Goal: Obtain resource: Download file/media

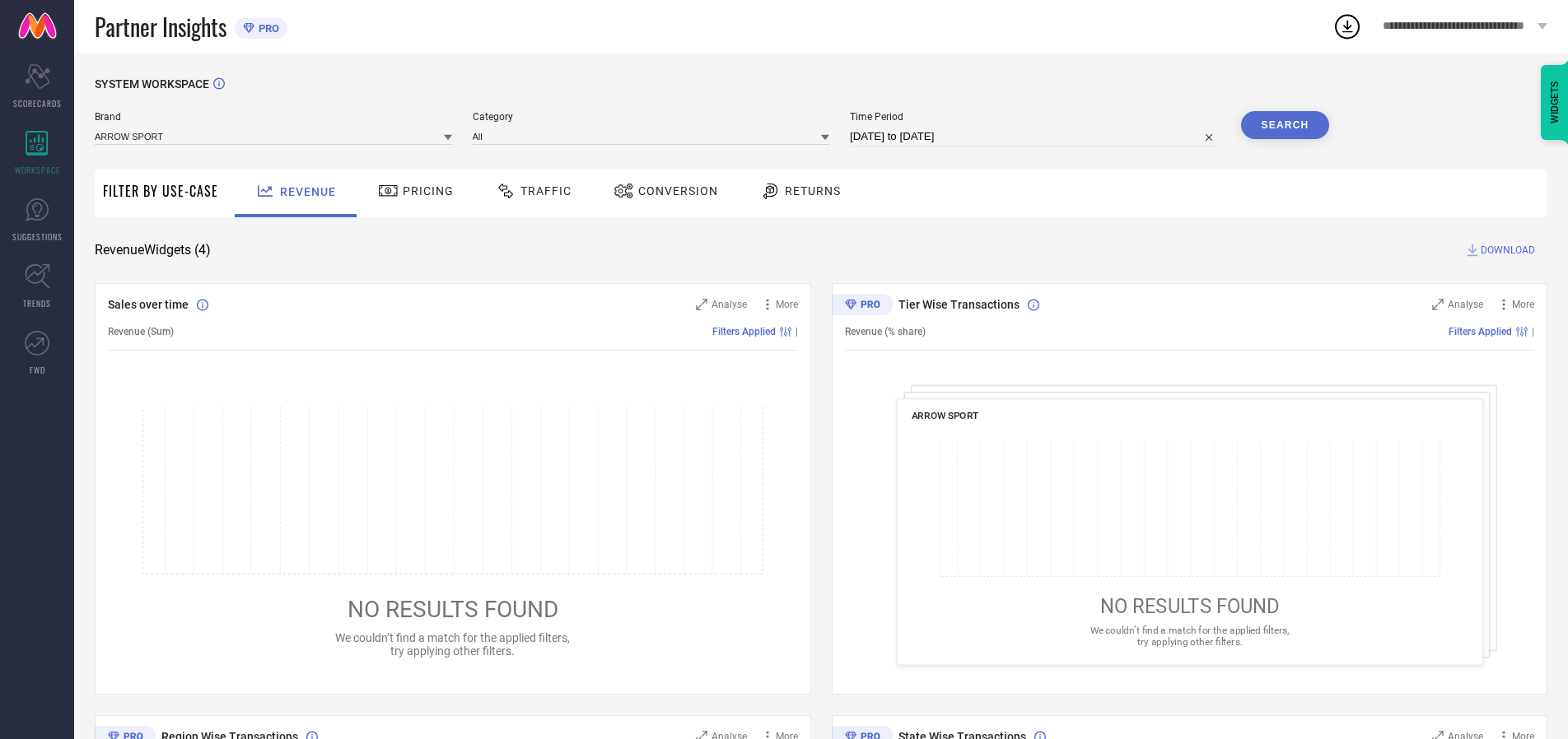
click at [530, 191] on span "Traffic" at bounding box center [546, 191] width 51 height 13
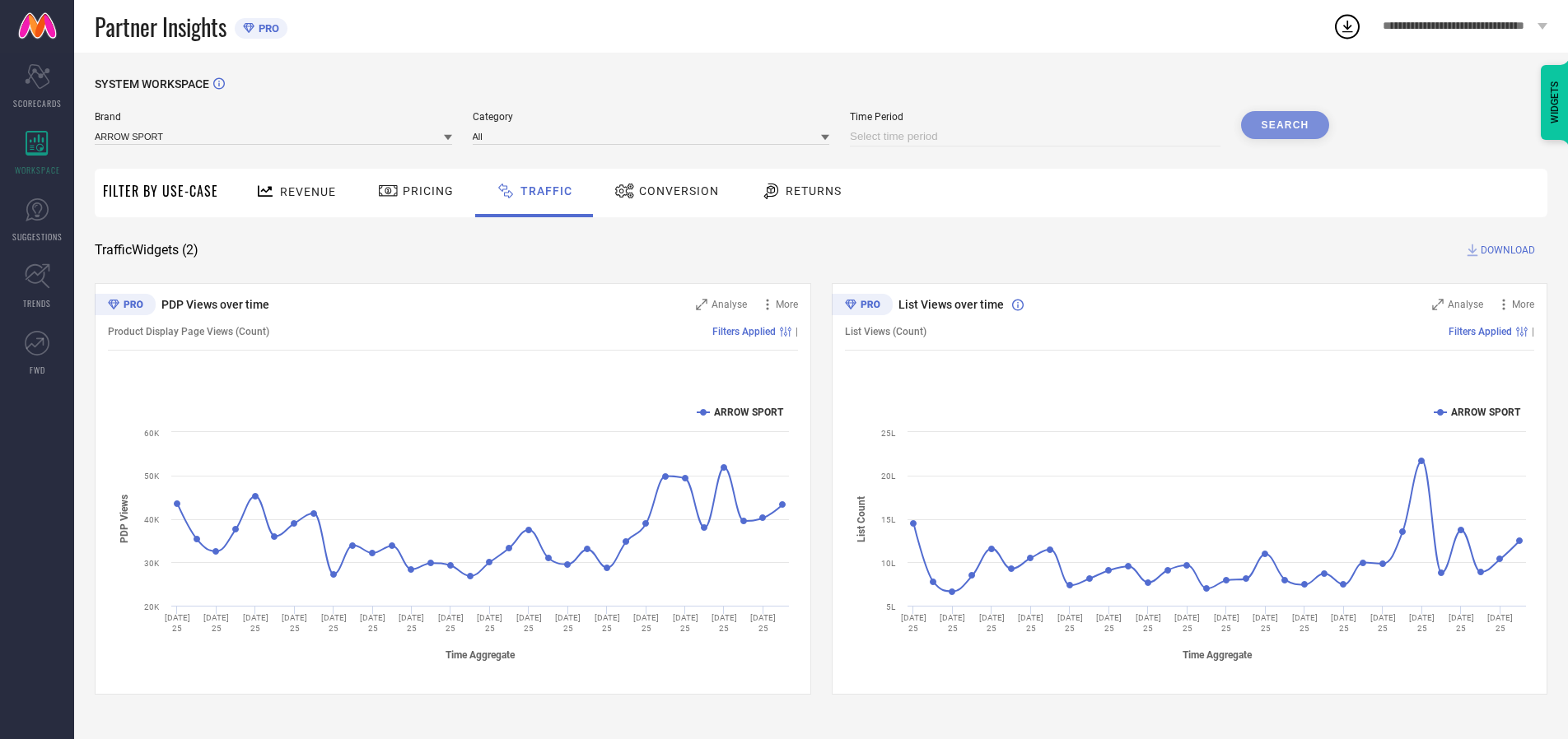
click at [1038, 137] on input at bounding box center [1035, 137] width 371 height 20
select select "8"
select select "2025"
select select "9"
select select "2025"
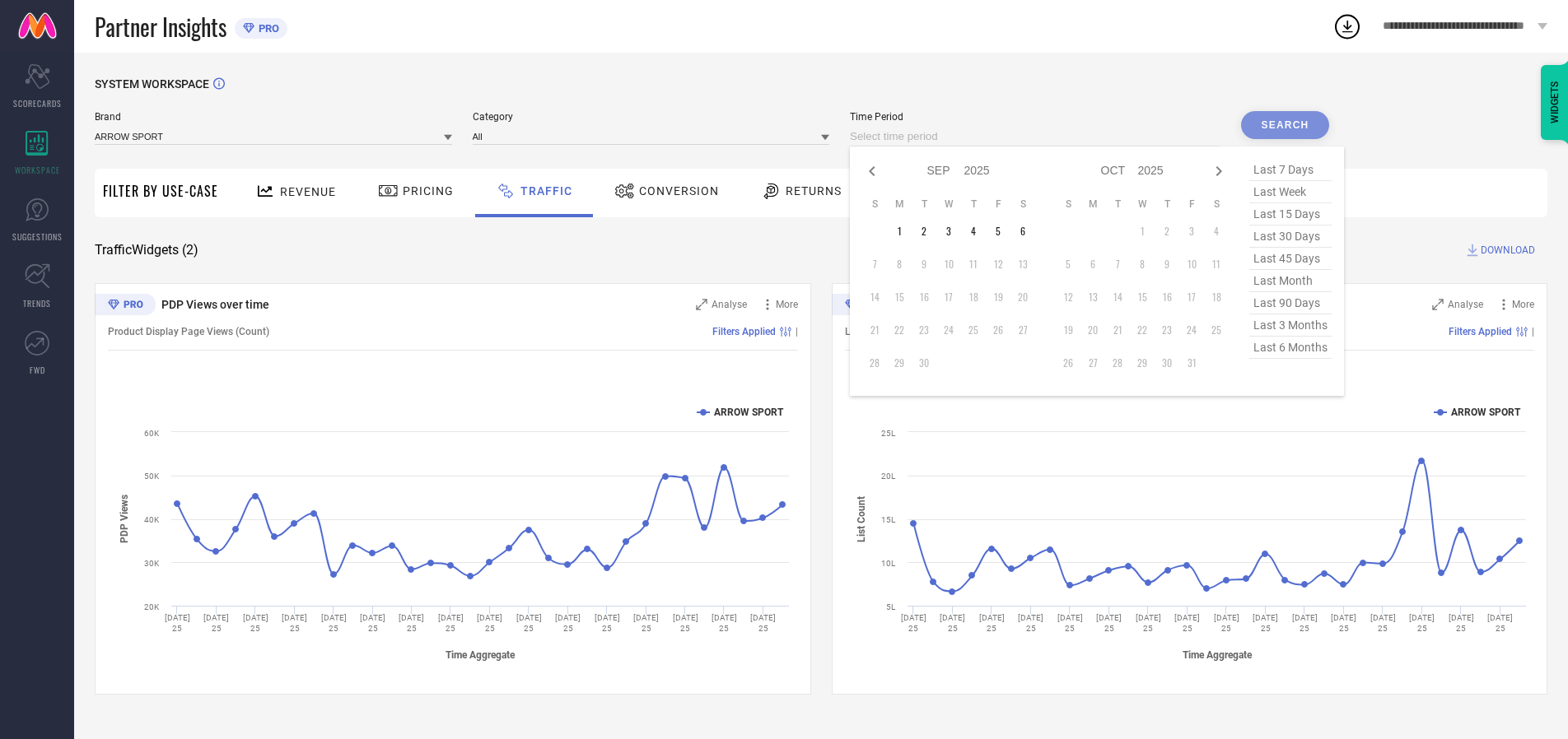
click at [1028, 231] on td "6" at bounding box center [1023, 231] width 25 height 25
type input "[DATE] to [DATE]"
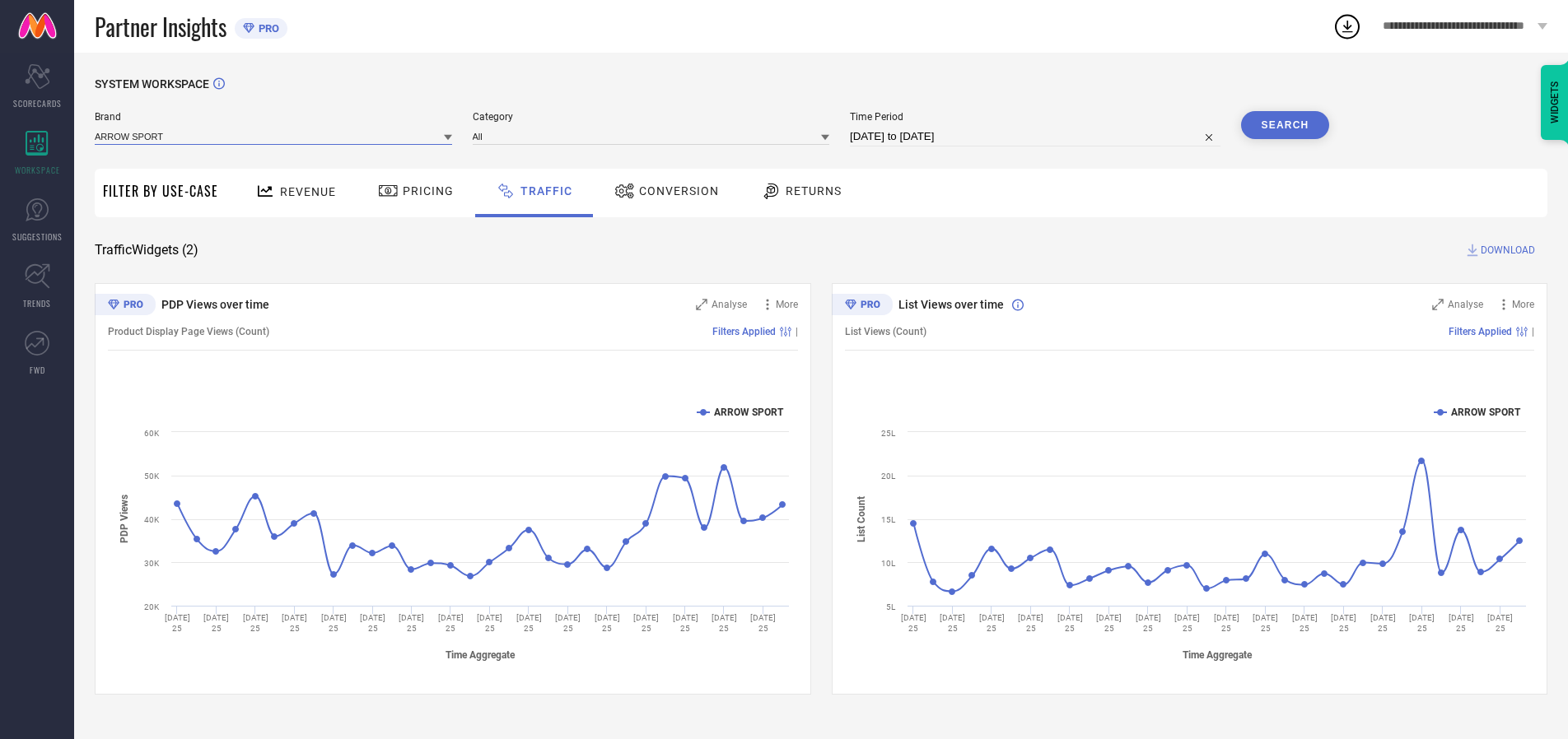
click at [274, 136] on input at bounding box center [273, 136] width 357 height 17
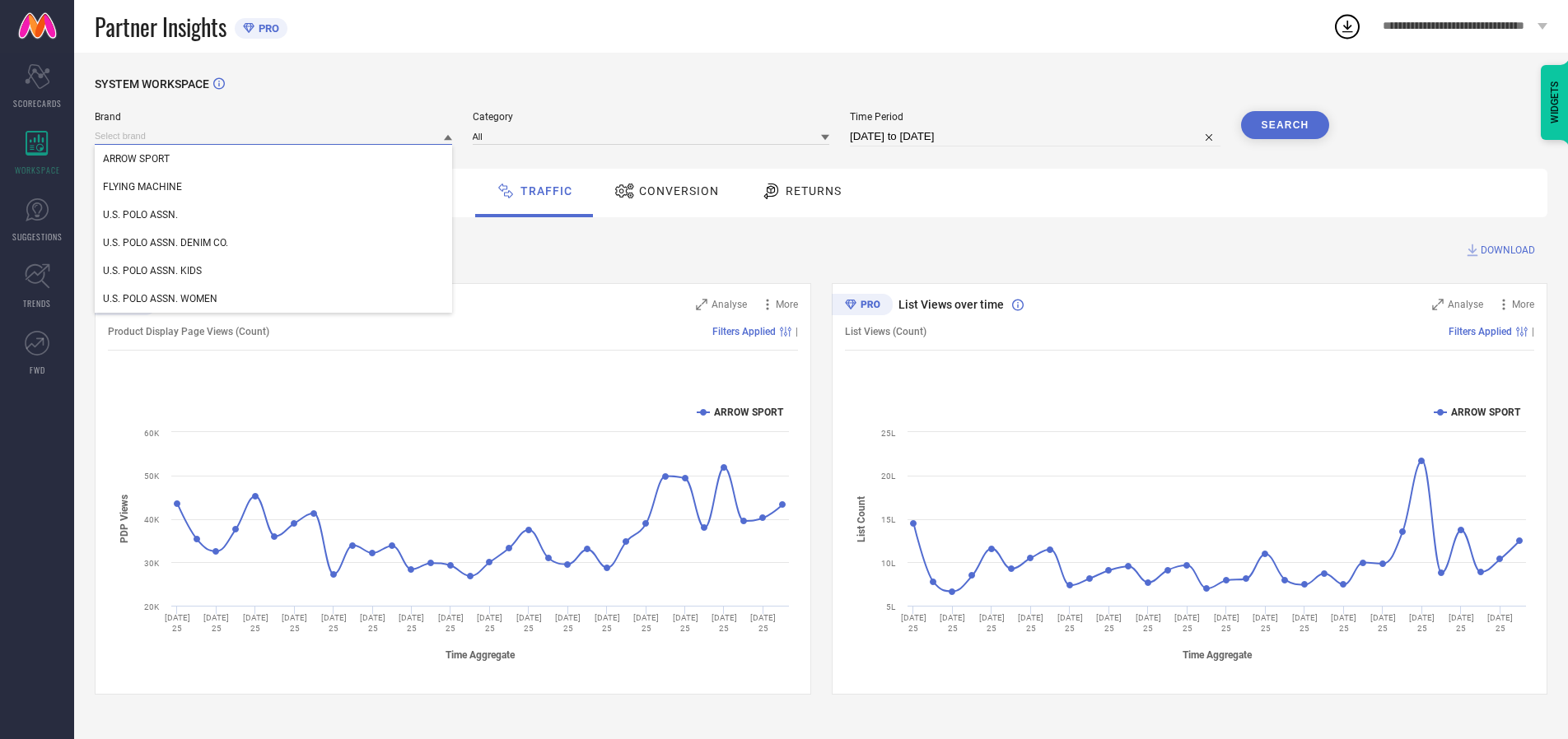
click at [274, 136] on input at bounding box center [273, 136] width 357 height 17
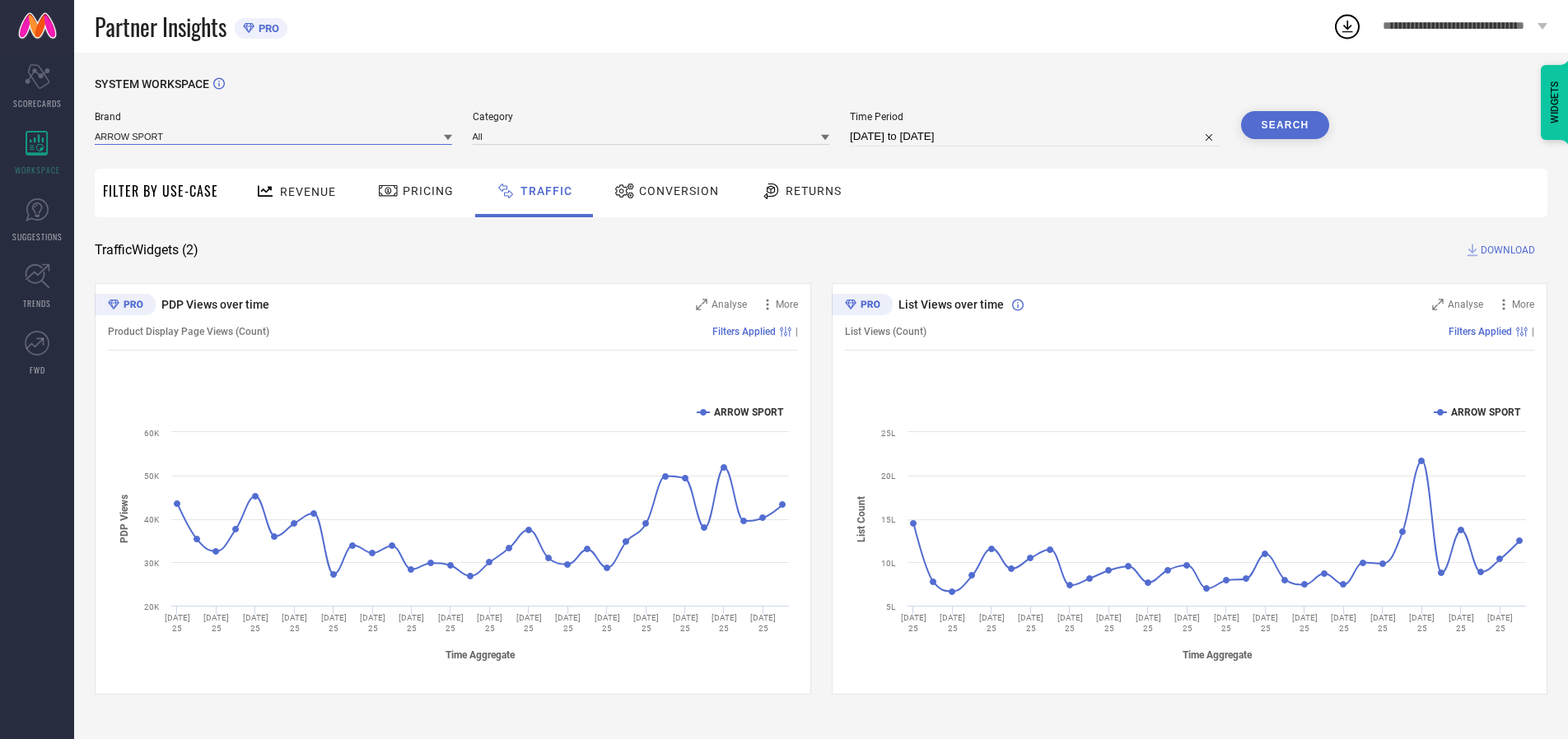
click at [274, 136] on input at bounding box center [273, 136] width 357 height 17
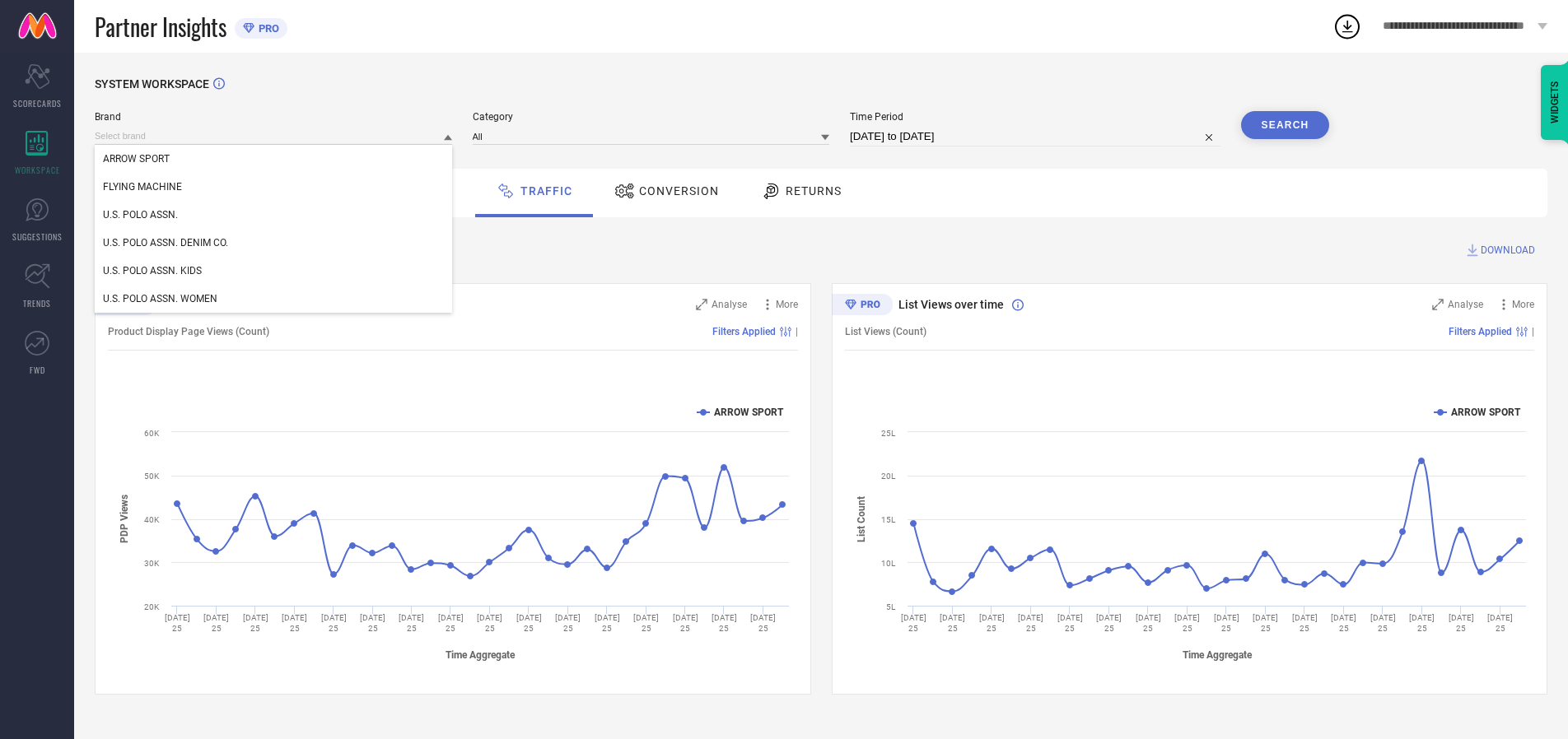
click at [274, 215] on div "U.S. POLO ASSN." at bounding box center [273, 214] width 357 height 28
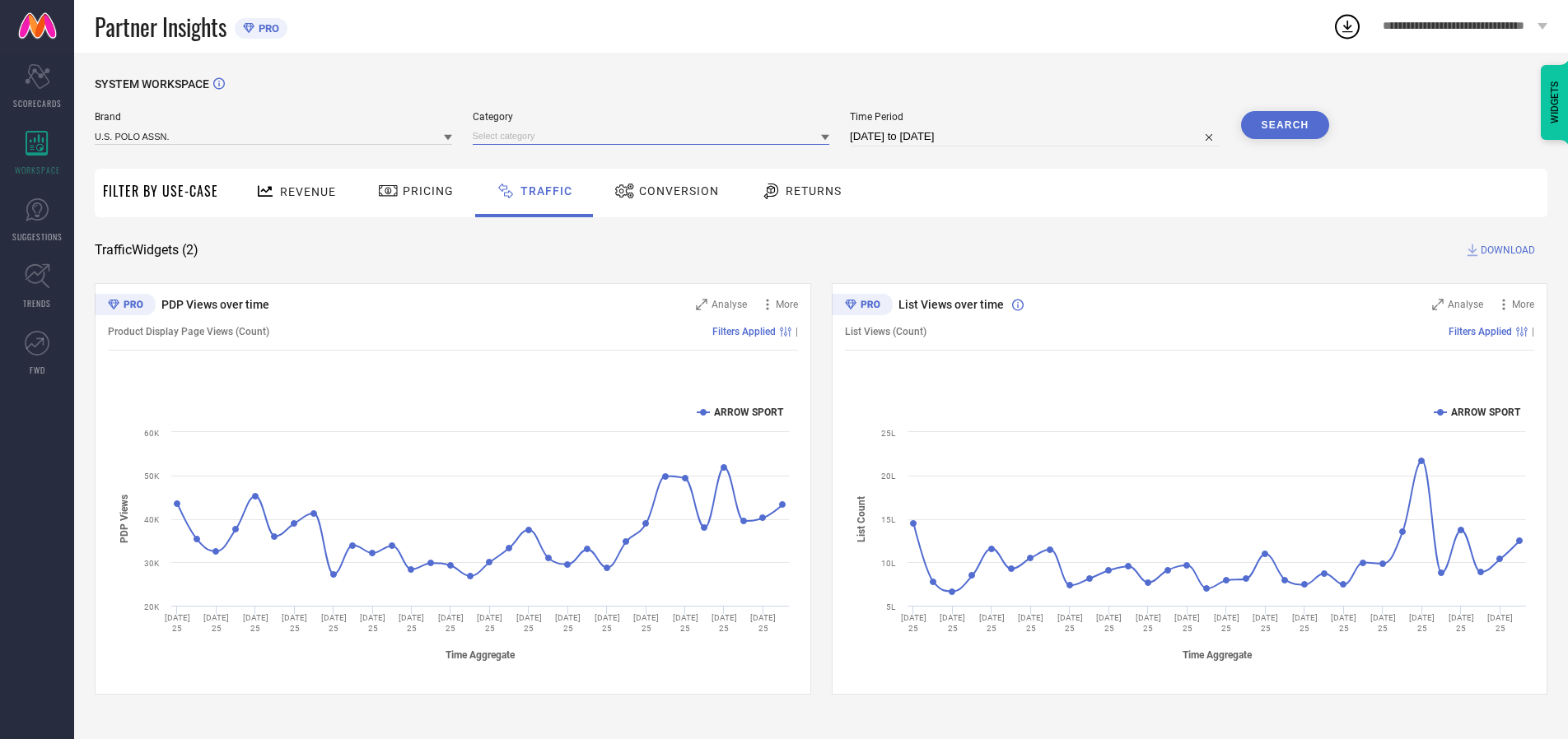
click at [655, 136] on input at bounding box center [651, 136] width 357 height 17
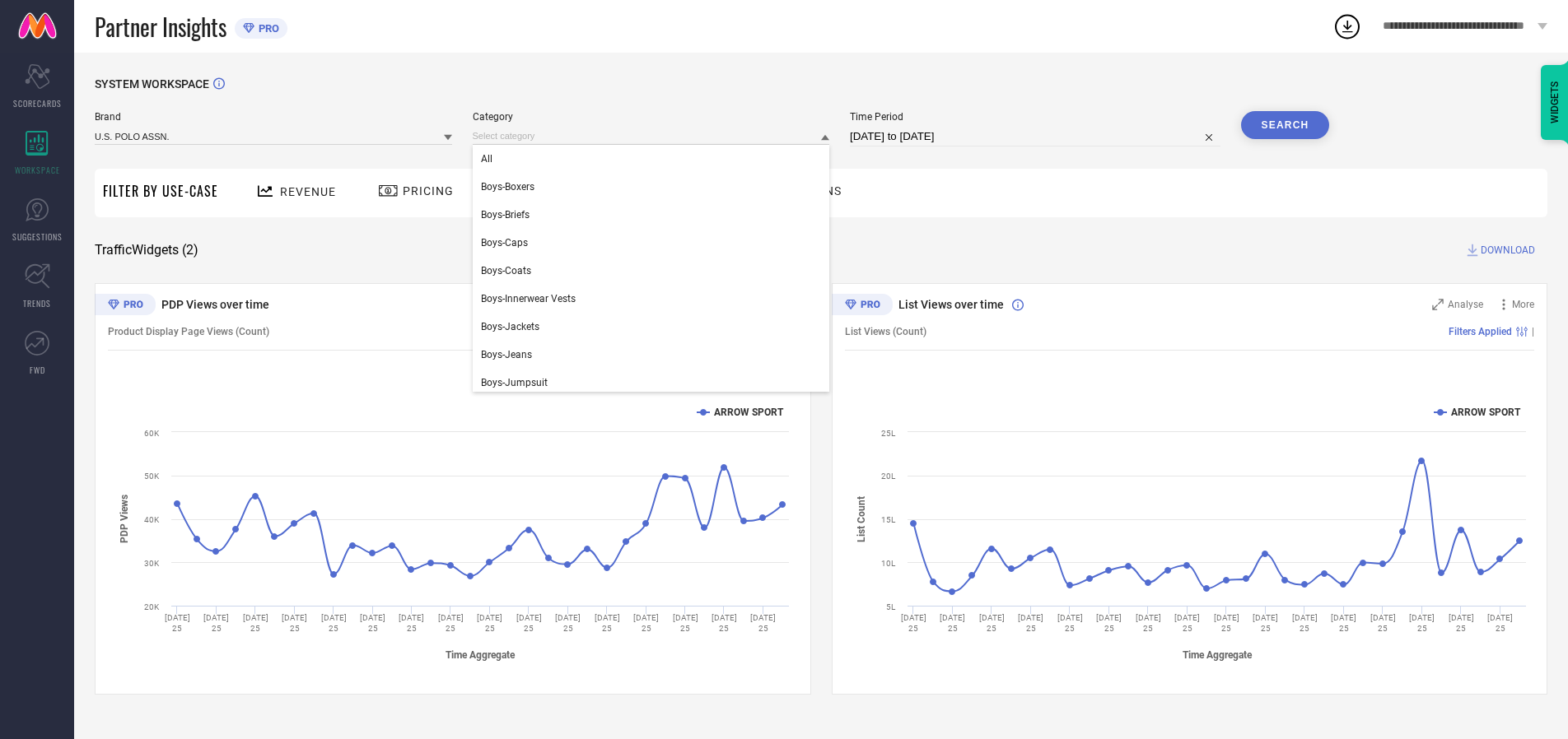
click at [655, 159] on div "All" at bounding box center [651, 158] width 357 height 28
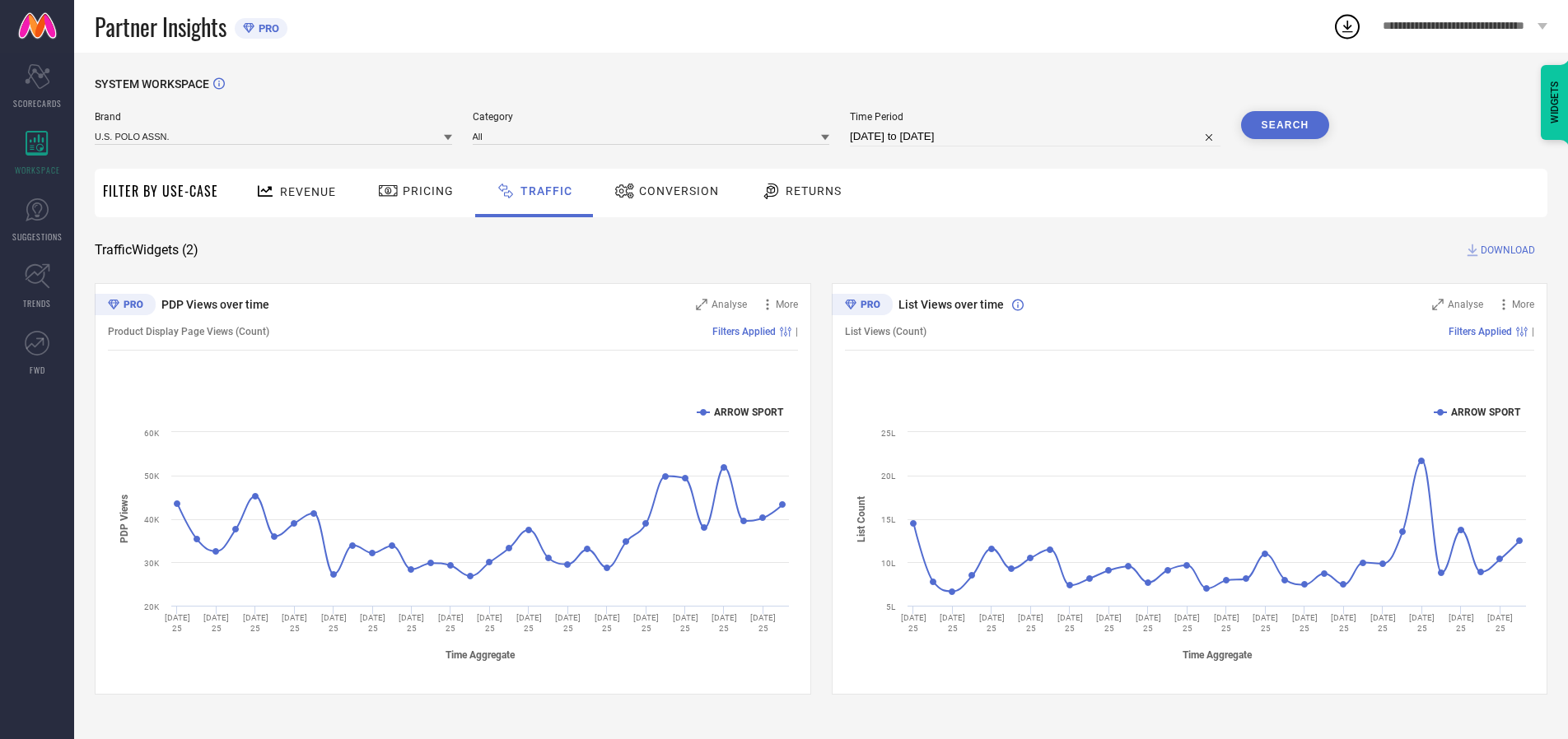
click at [1285, 125] on button "Search" at bounding box center [1286, 125] width 89 height 28
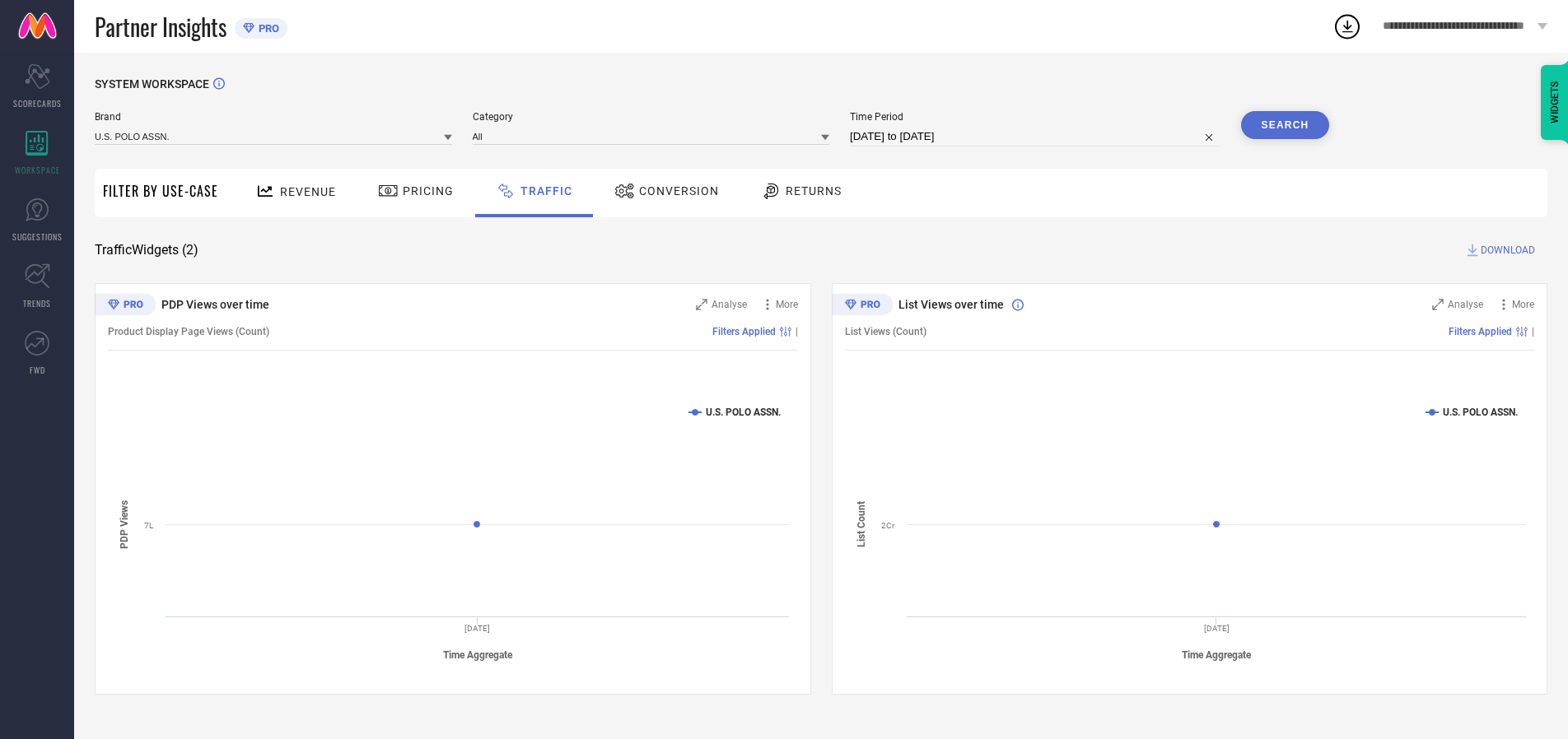
click at [1505, 250] on span "DOWNLOAD" at bounding box center [1508, 250] width 54 height 16
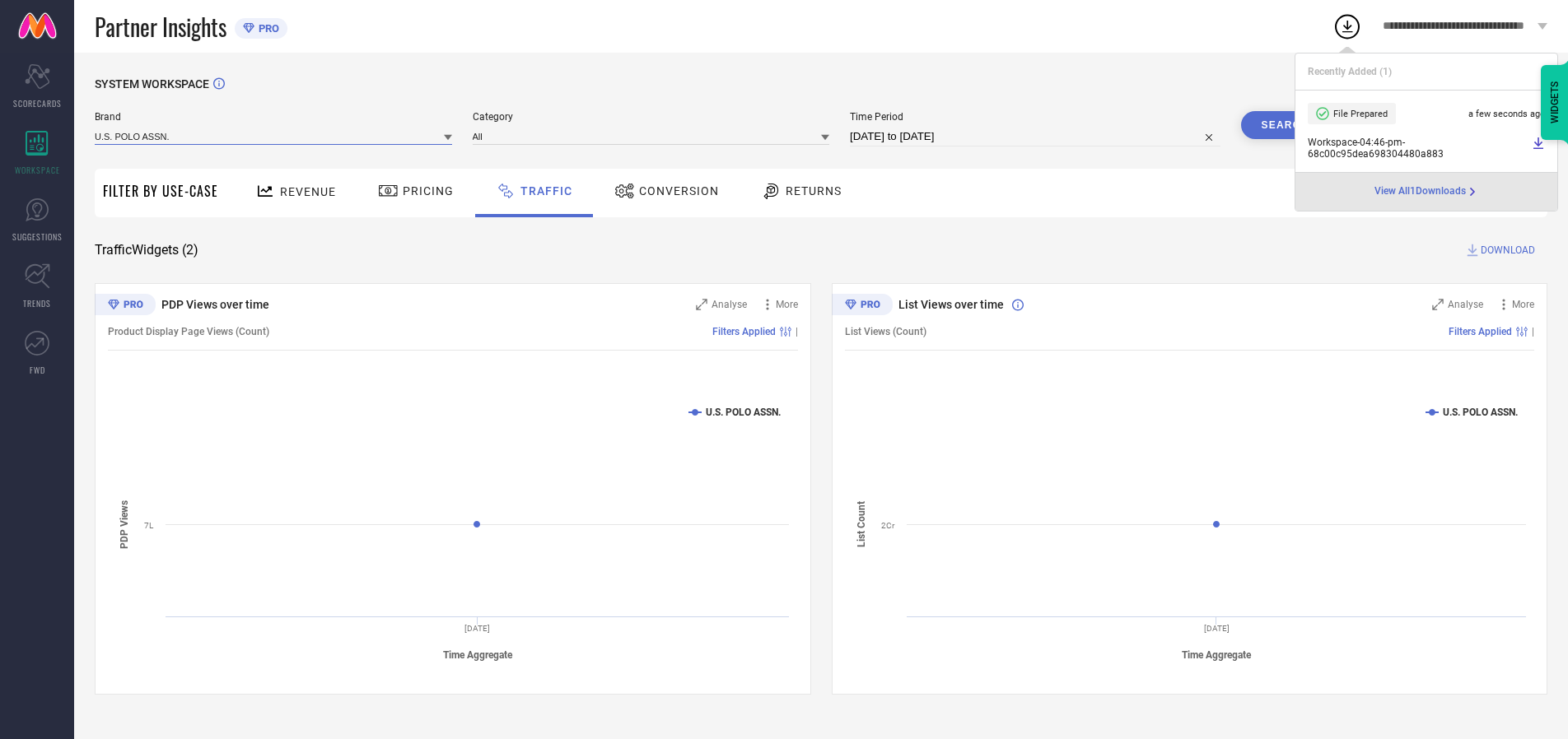
click at [274, 136] on input at bounding box center [273, 136] width 357 height 17
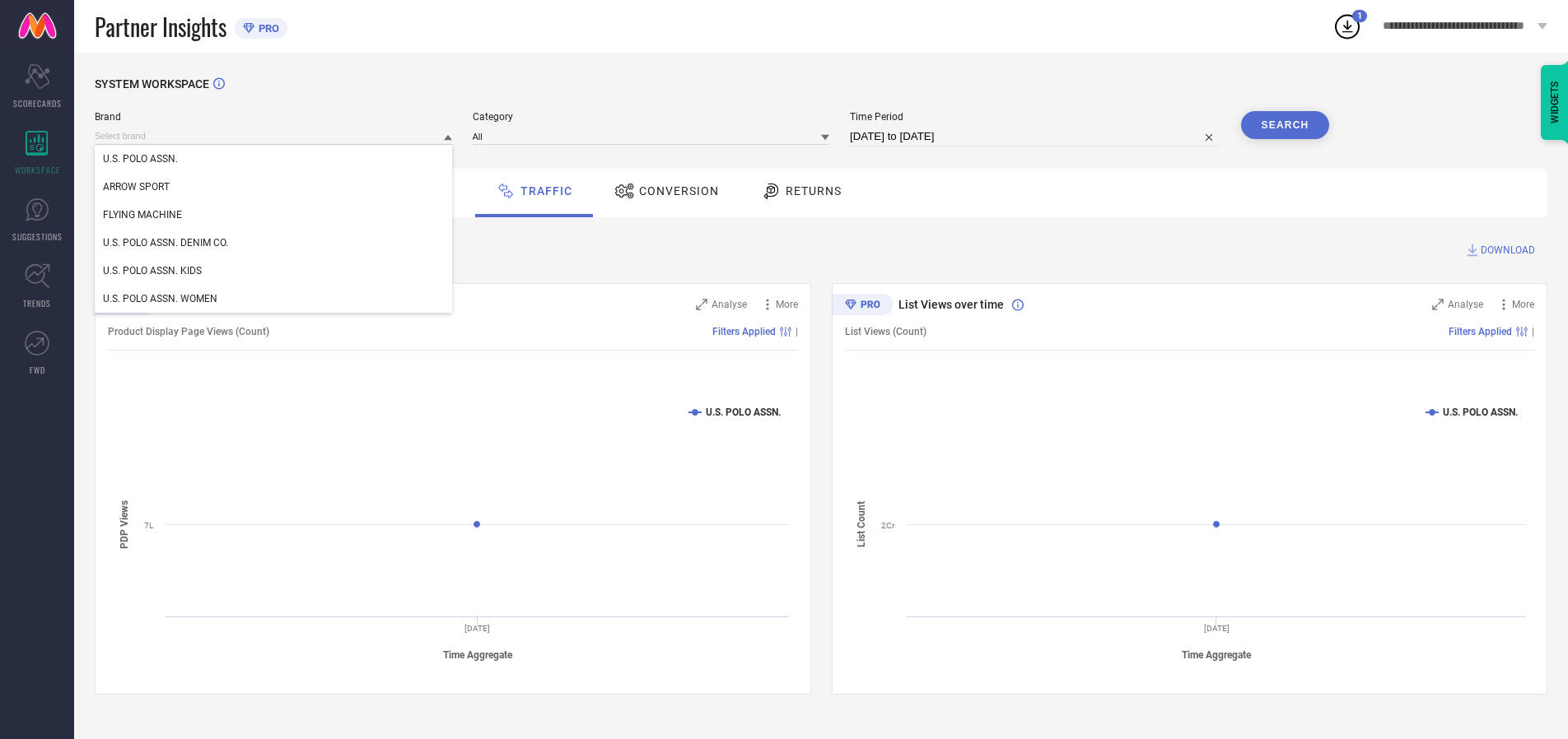
click at [274, 243] on div "U.S. POLO ASSN. DENIM CO." at bounding box center [273, 242] width 357 height 28
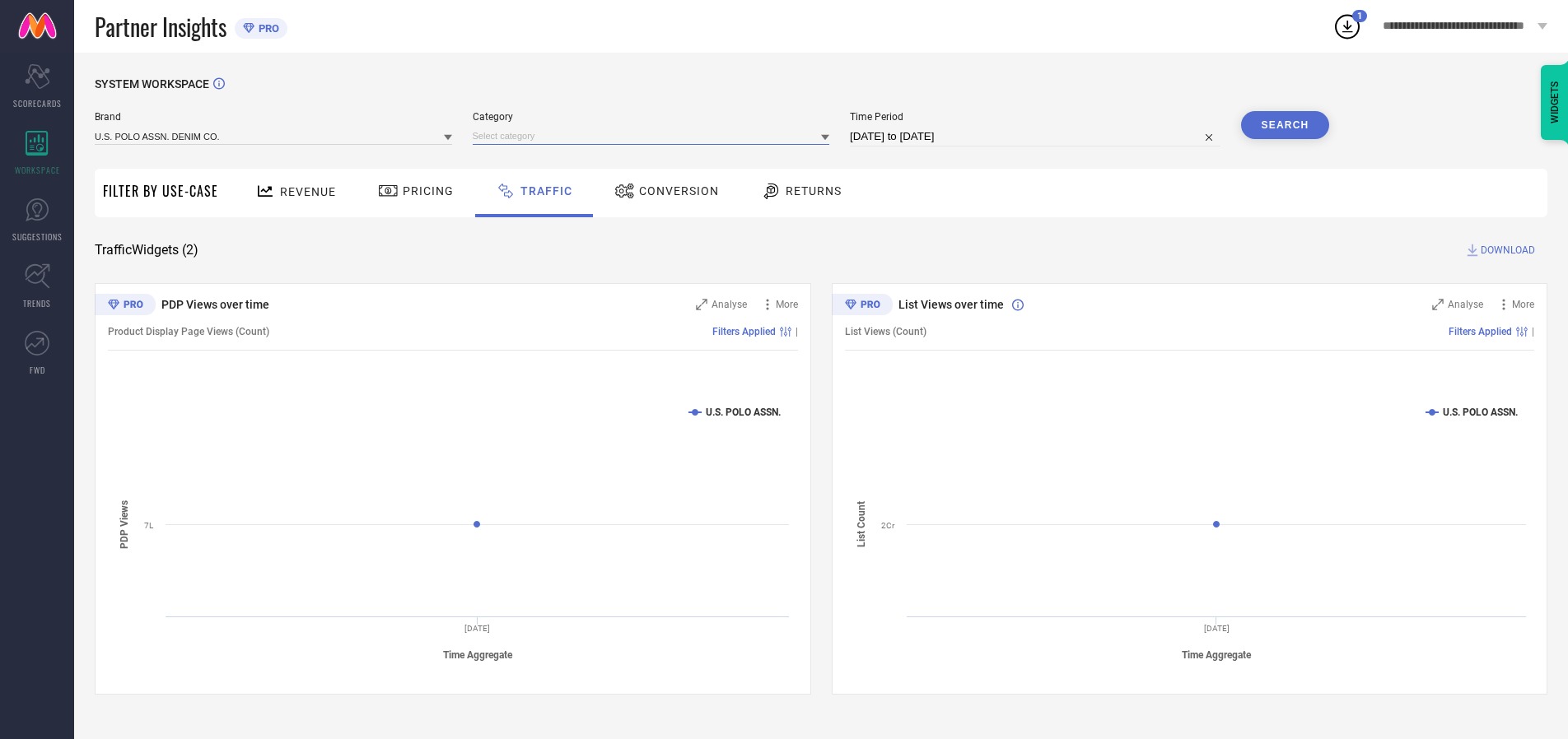
click at [655, 136] on input at bounding box center [651, 136] width 357 height 17
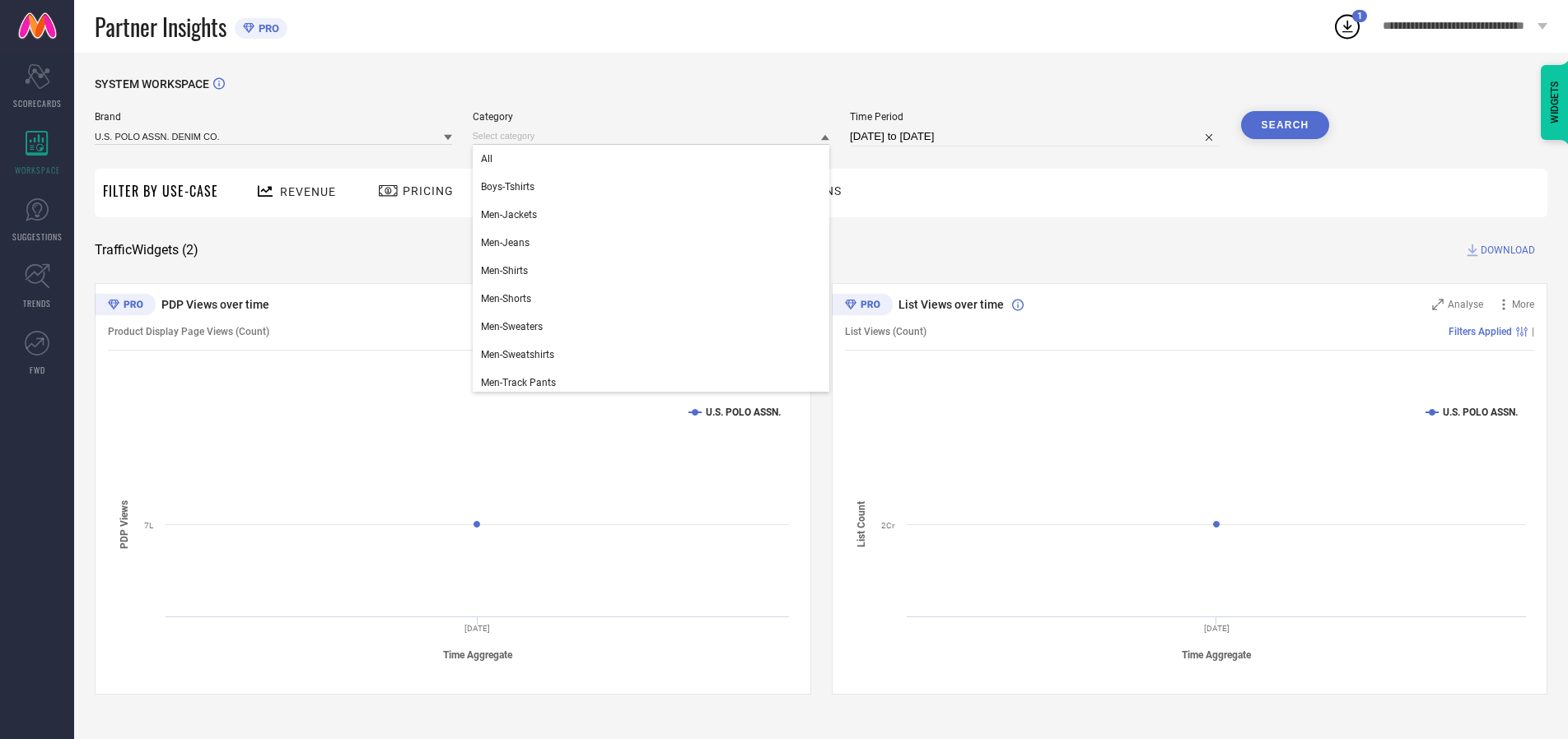
click at [655, 159] on div "All" at bounding box center [651, 158] width 357 height 28
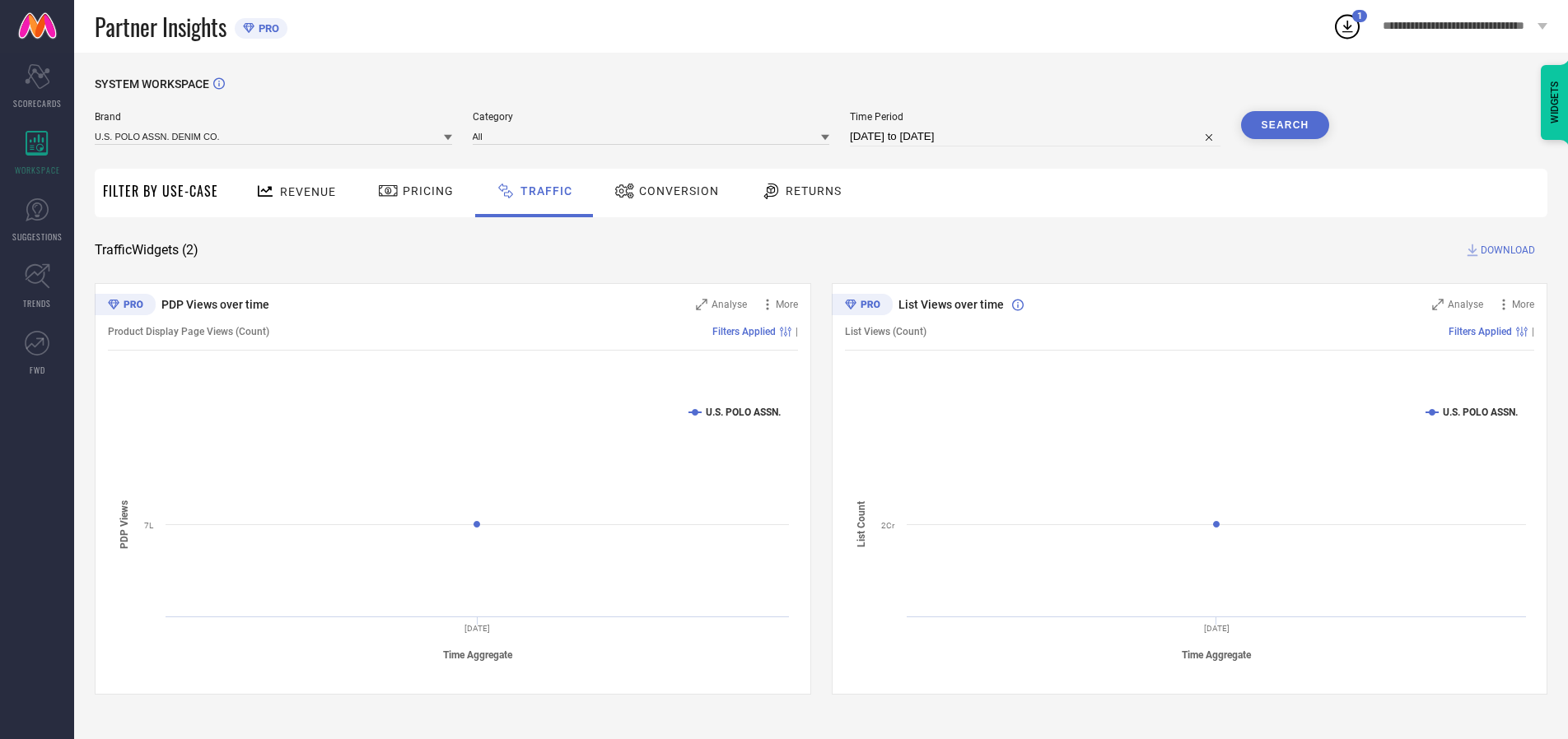
click at [1285, 125] on button "Search" at bounding box center [1286, 125] width 89 height 28
click at [1505, 250] on span "DOWNLOAD" at bounding box center [1508, 250] width 54 height 16
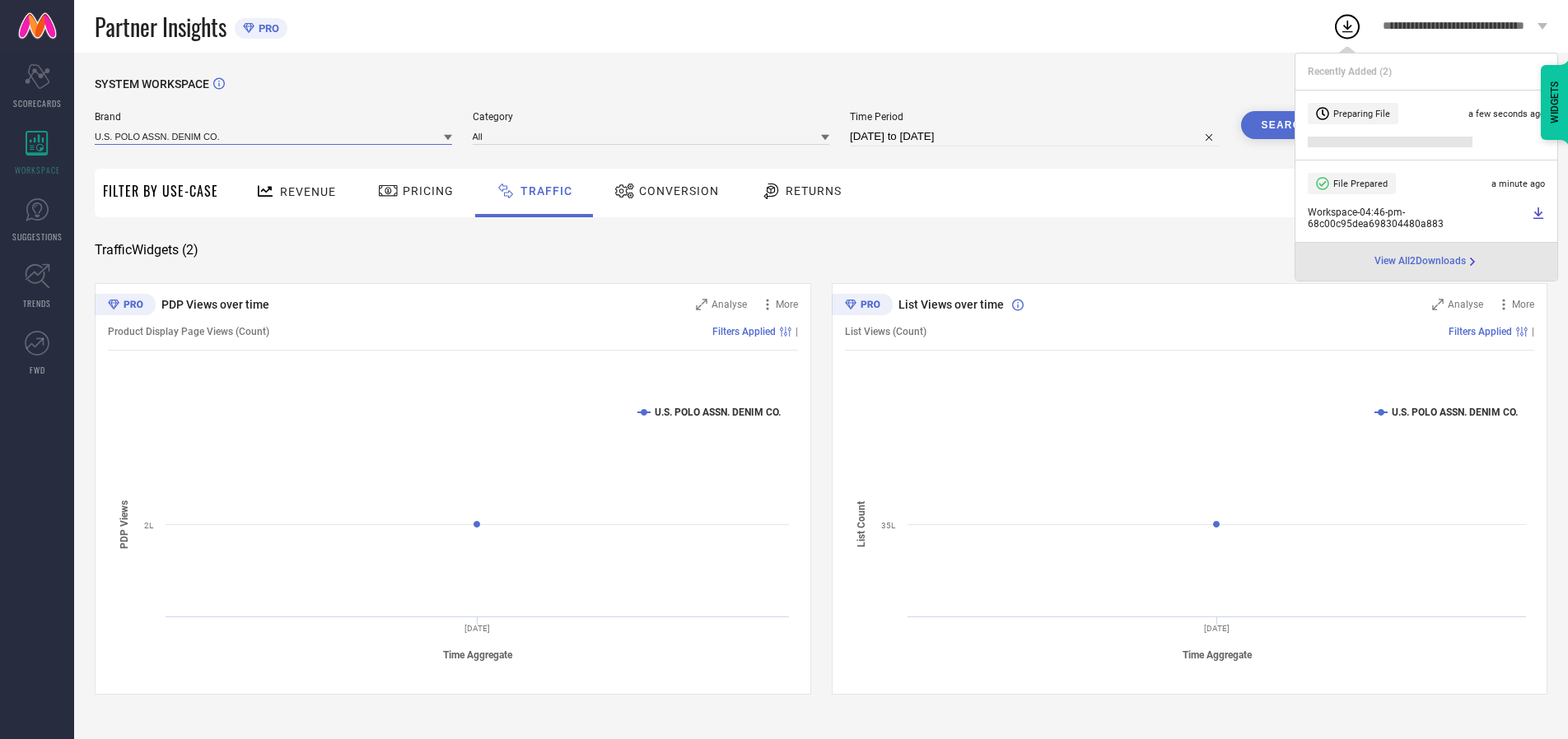
click at [274, 136] on input at bounding box center [273, 136] width 357 height 17
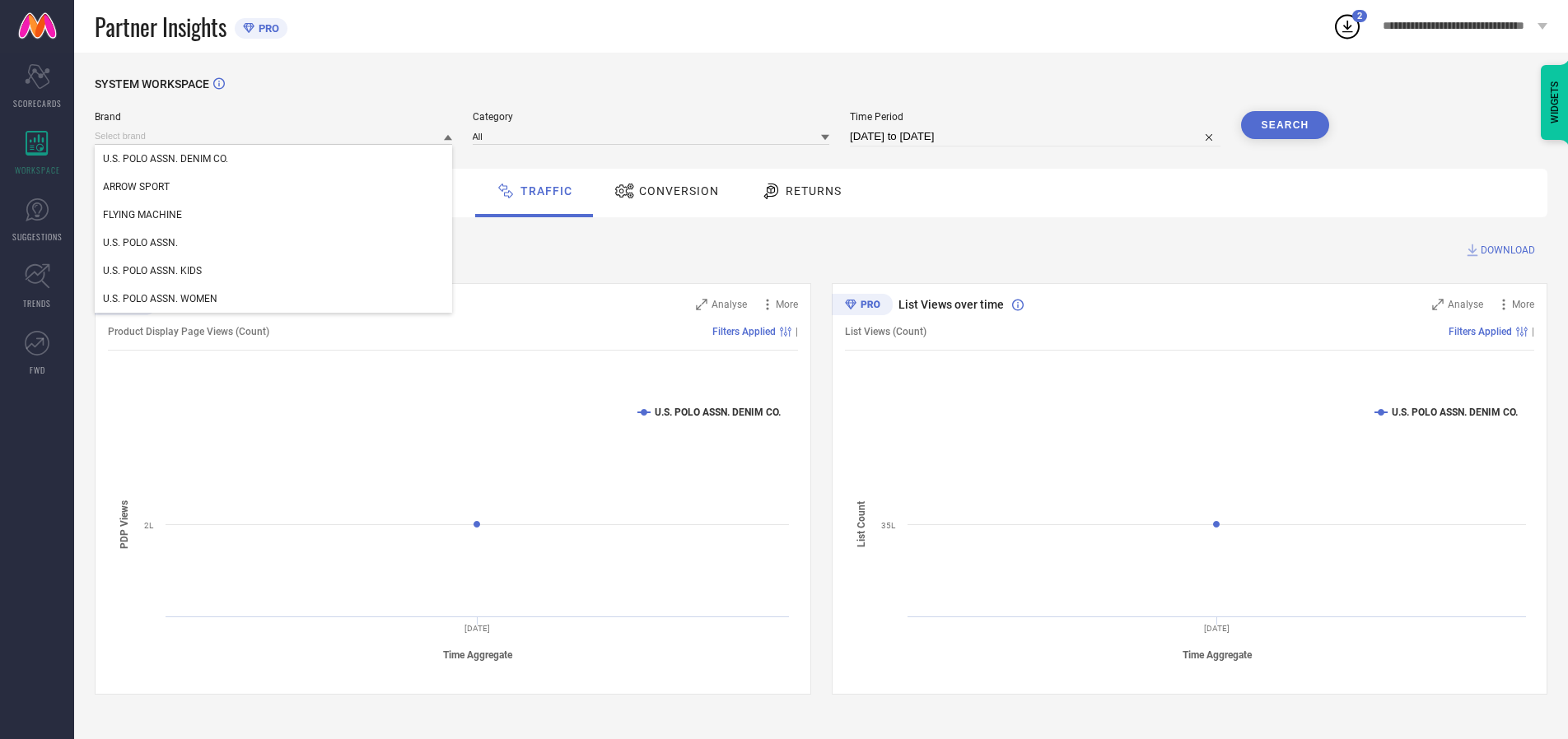
click at [274, 270] on div "U.S. POLO ASSN. KIDS" at bounding box center [273, 270] width 357 height 28
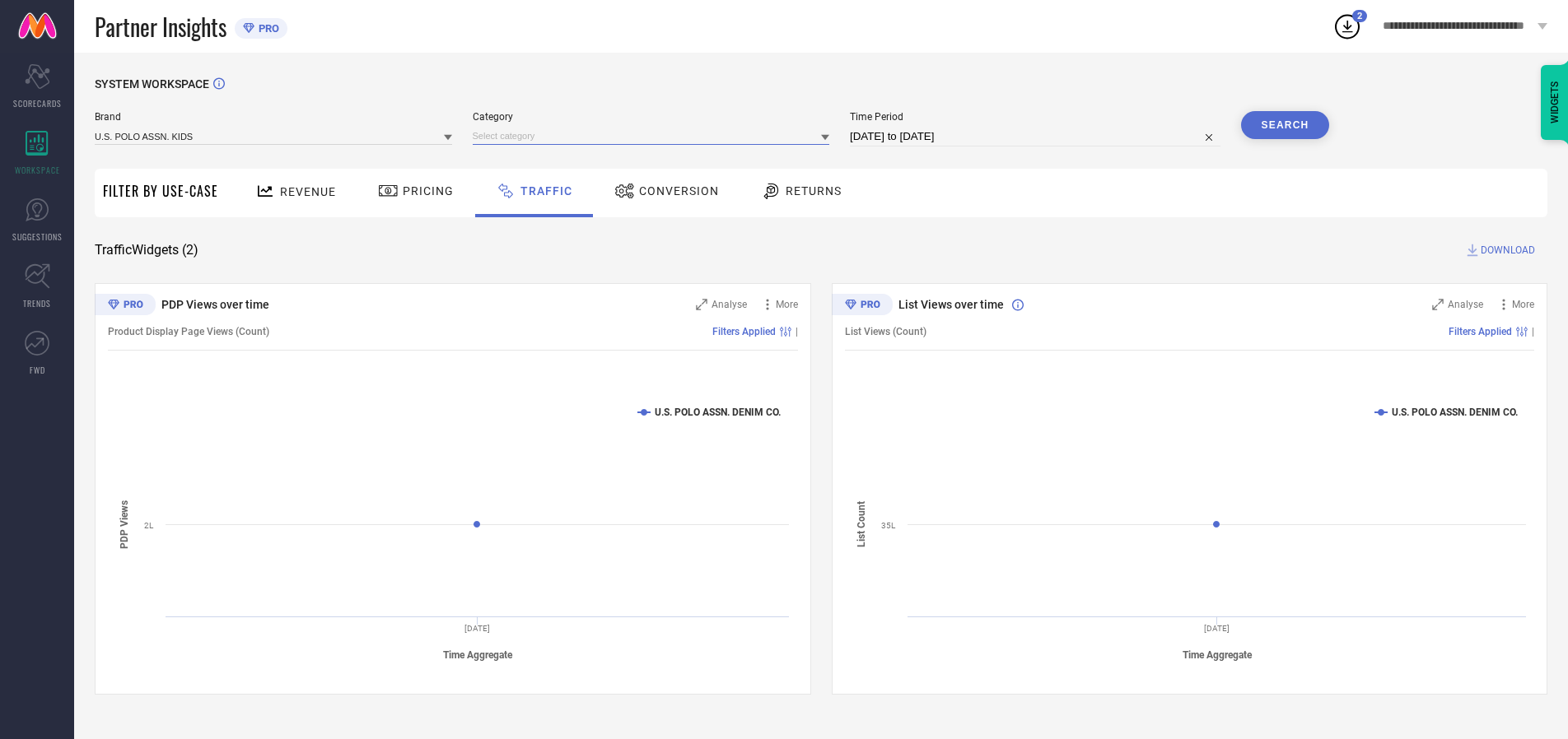
click at [655, 136] on input at bounding box center [651, 136] width 357 height 17
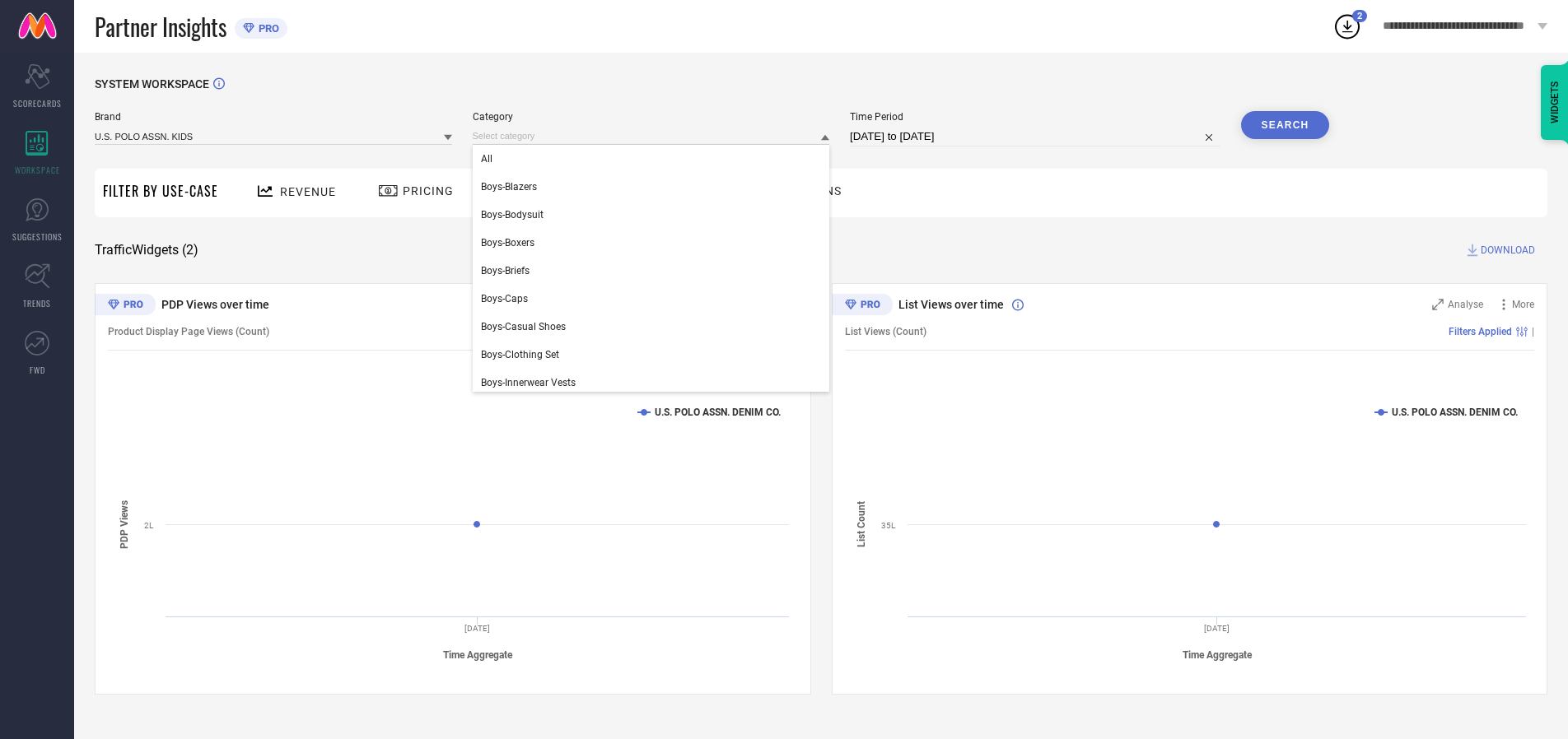
click at [655, 159] on div "All" at bounding box center [651, 158] width 357 height 28
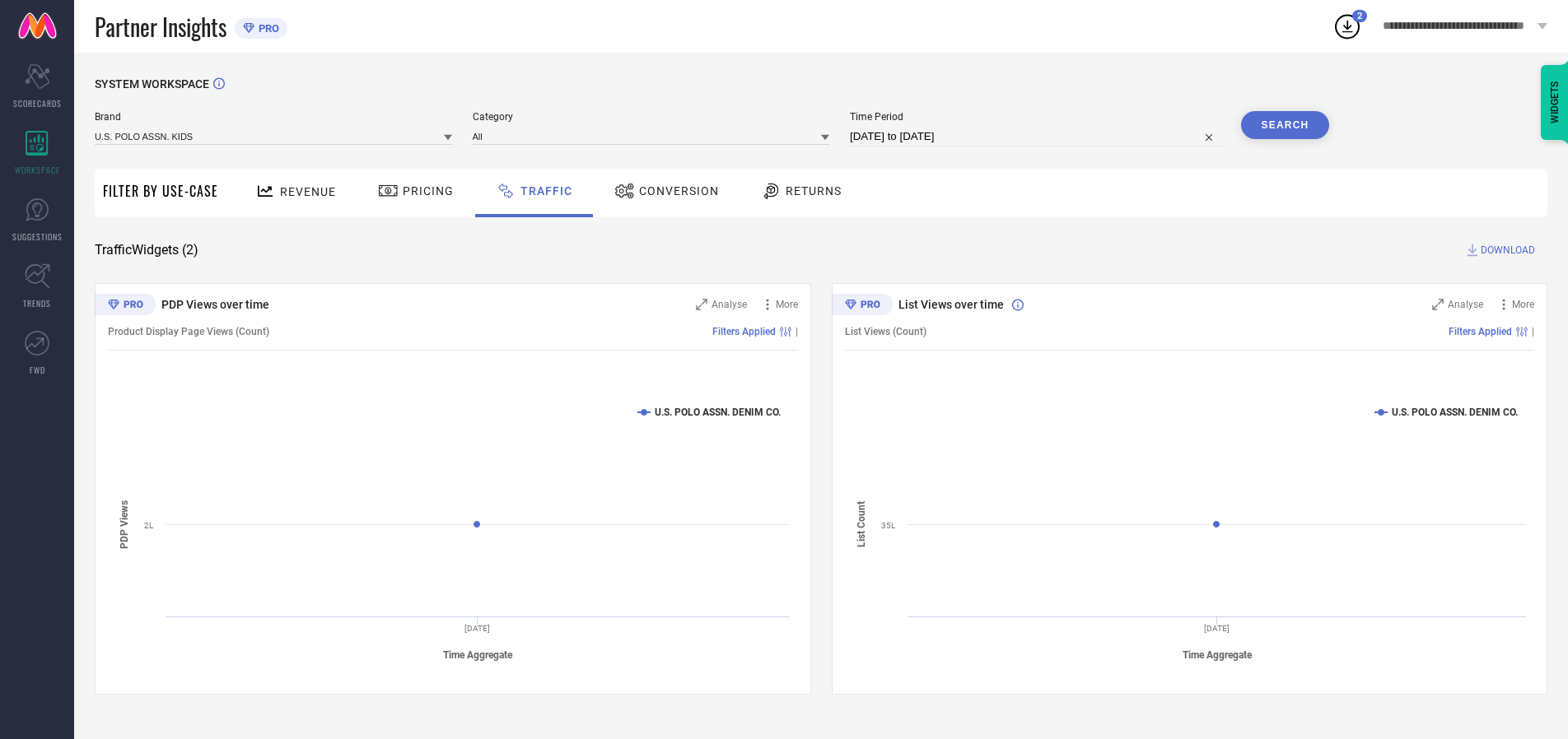
click at [1285, 125] on button "Search" at bounding box center [1286, 125] width 89 height 28
click at [1505, 250] on span "DOWNLOAD" at bounding box center [1508, 250] width 54 height 16
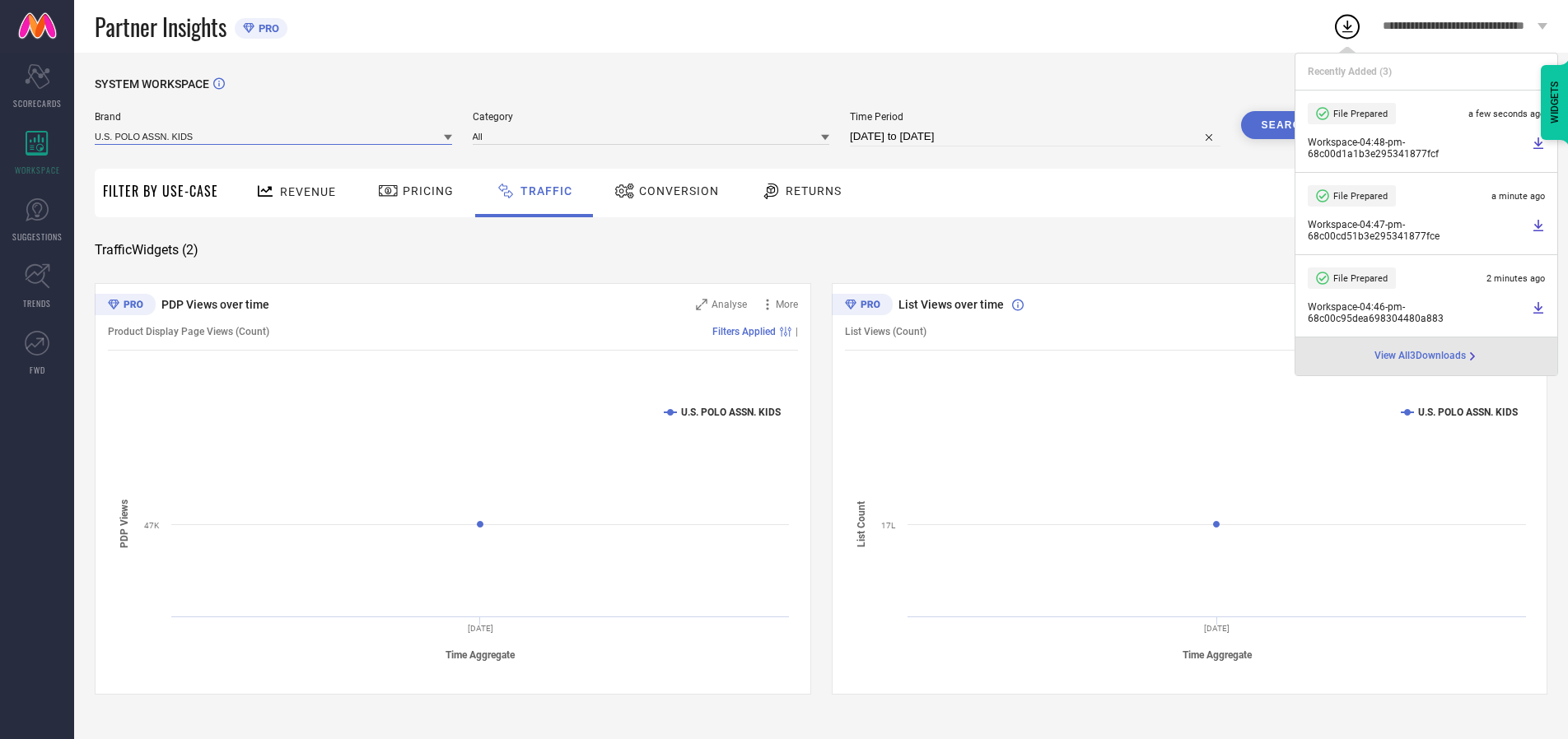
click at [274, 136] on input at bounding box center [273, 136] width 357 height 17
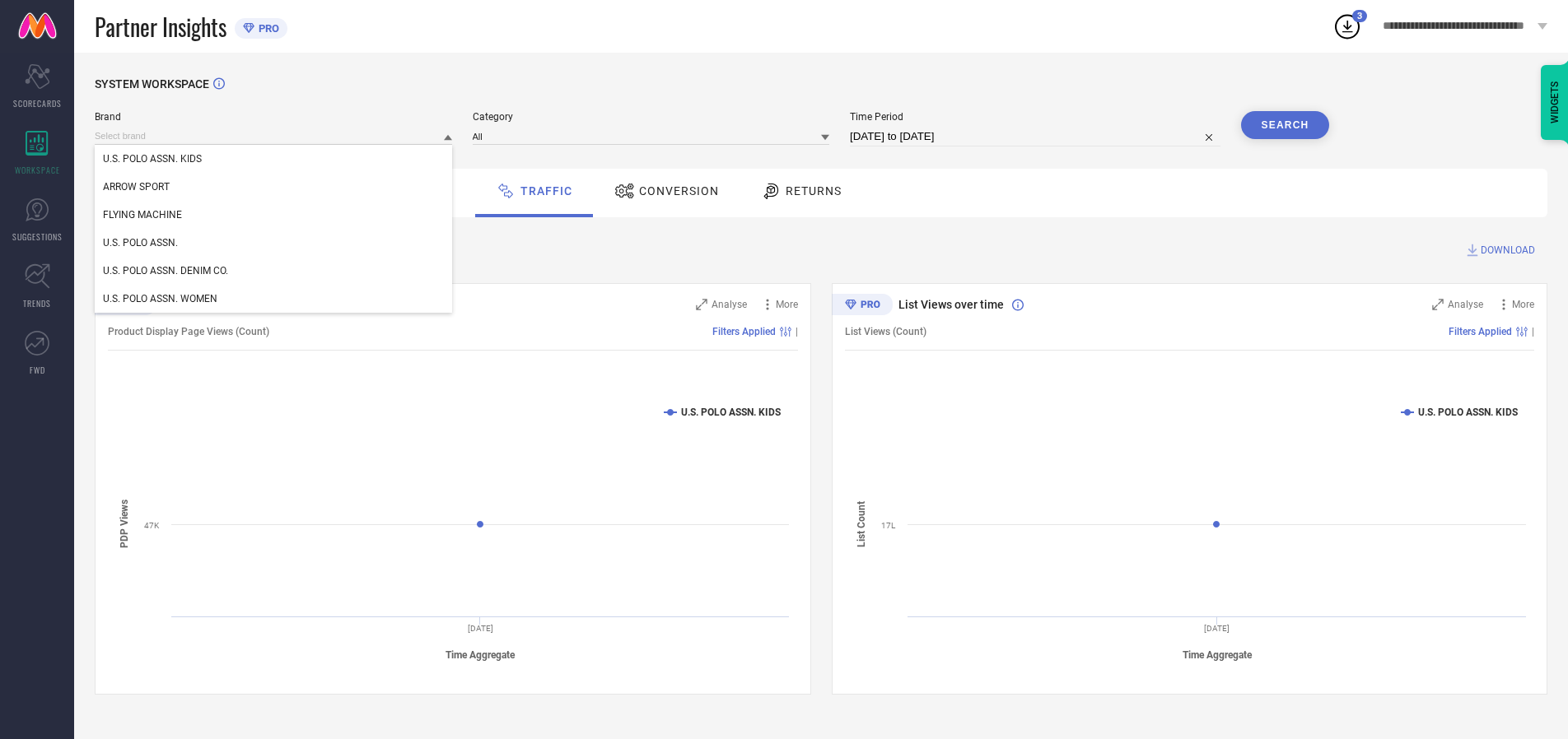
click at [274, 299] on div "U.S. POLO ASSN. WOMEN" at bounding box center [273, 298] width 357 height 28
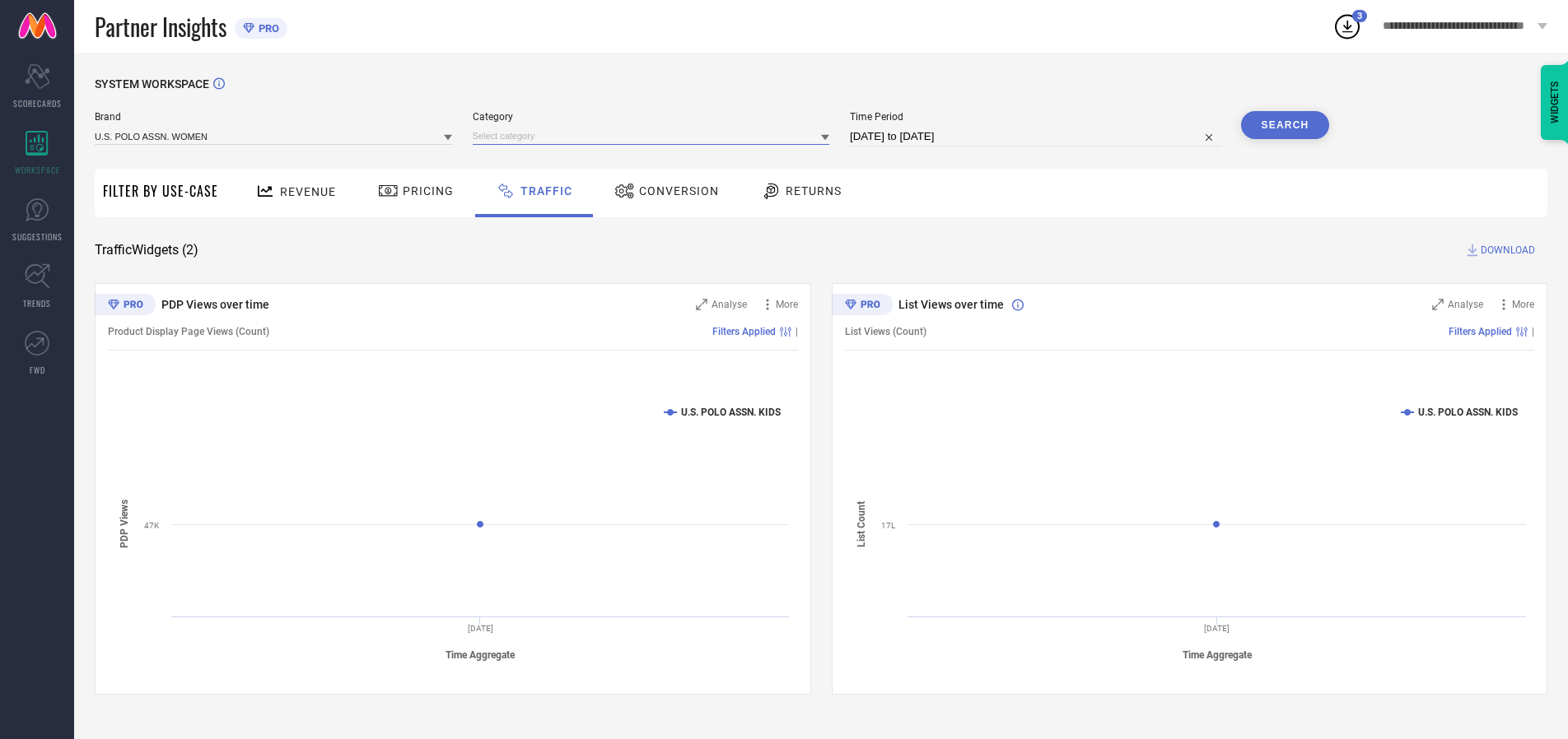
click at [655, 136] on input at bounding box center [651, 136] width 357 height 17
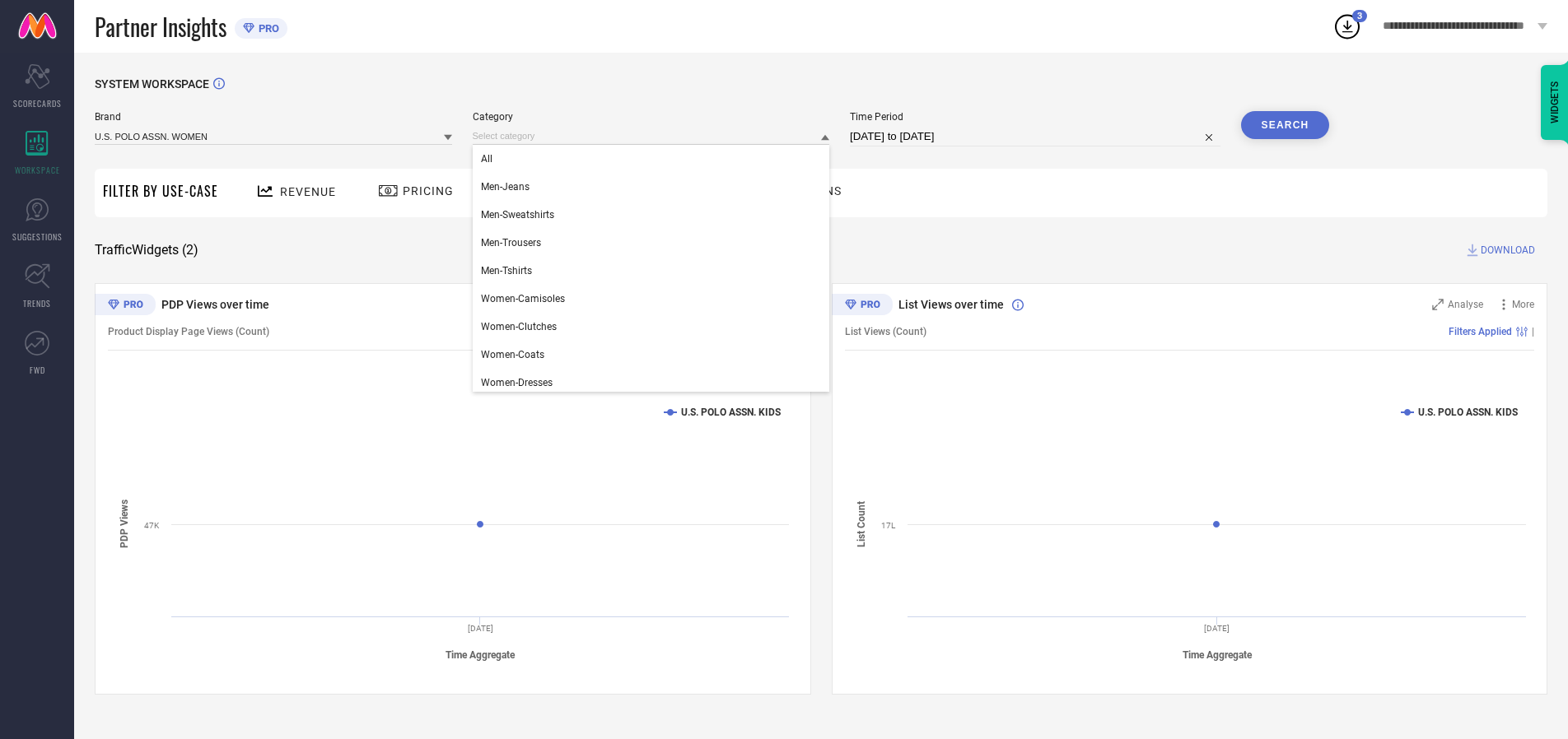
click at [655, 159] on div "All" at bounding box center [651, 158] width 357 height 28
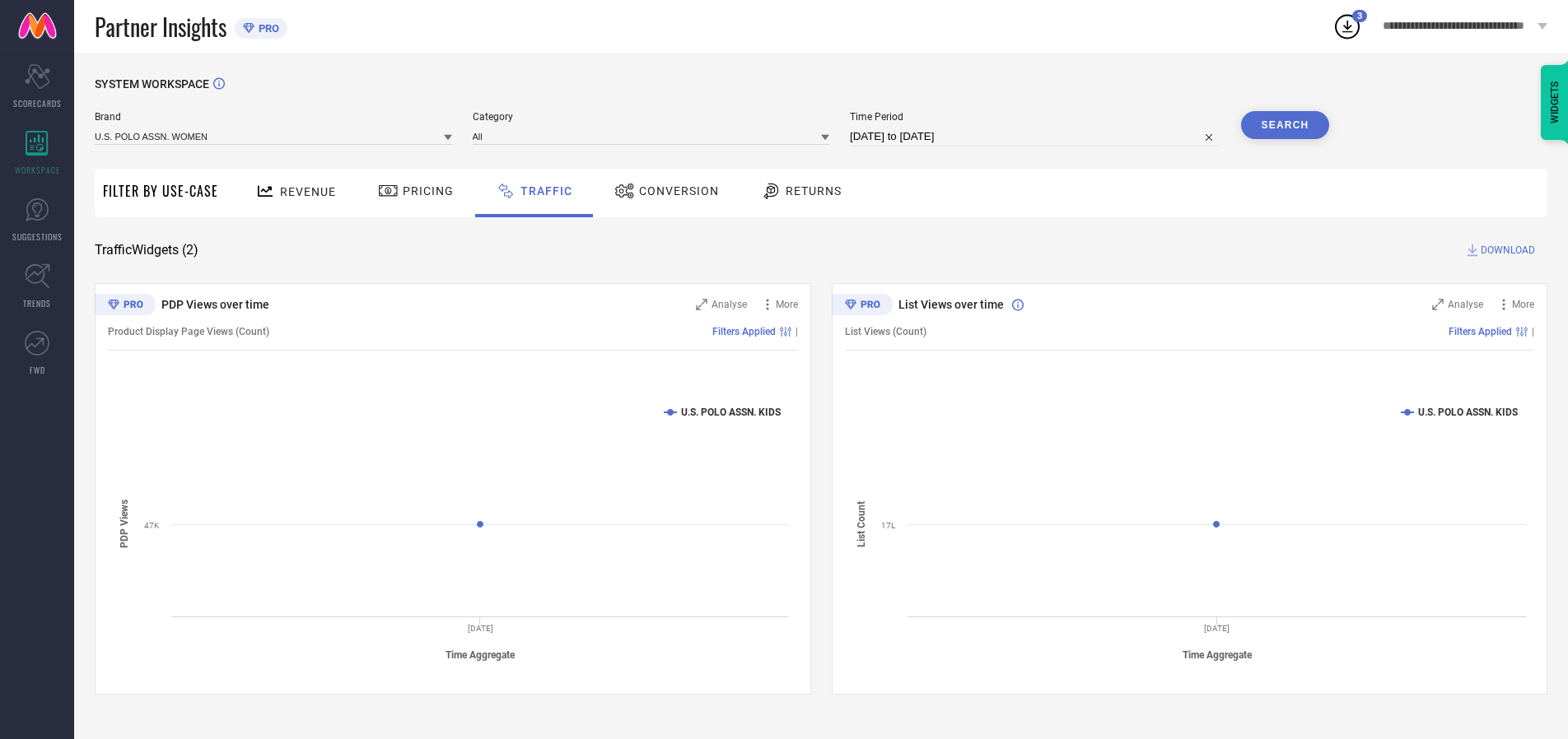
click at [1285, 125] on button "Search" at bounding box center [1286, 125] width 89 height 28
click at [1505, 250] on span "DOWNLOAD" at bounding box center [1508, 250] width 54 height 16
